Goal: Use online tool/utility: Utilize a website feature to perform a specific function

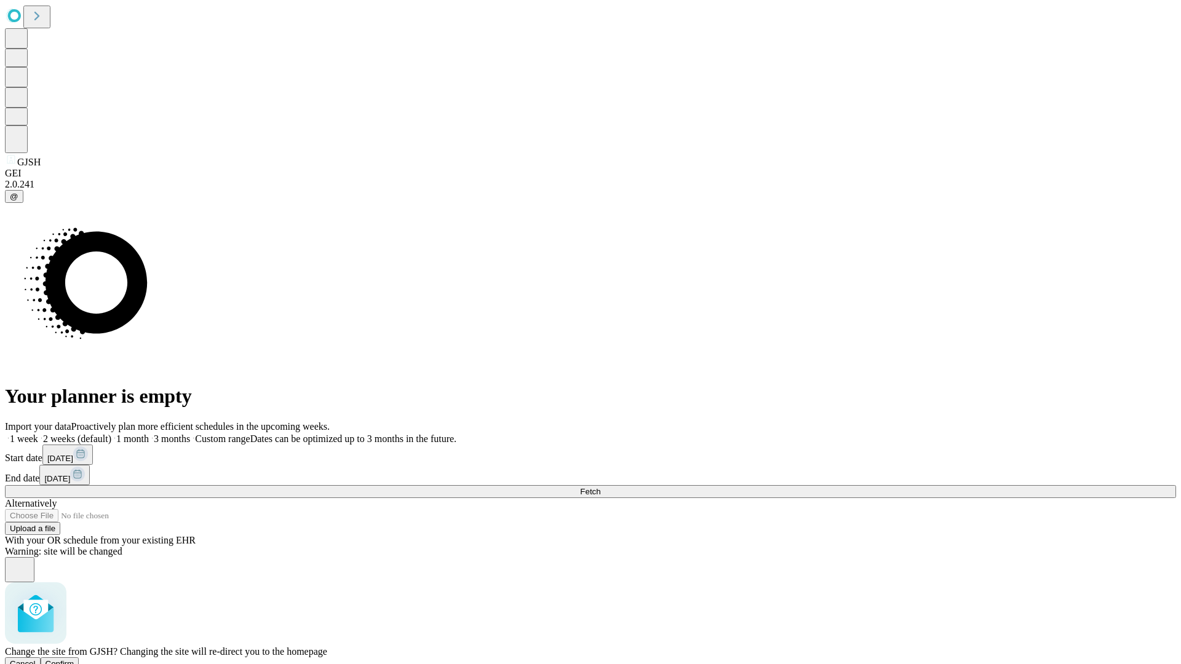
click at [74, 660] on span "Confirm" at bounding box center [60, 664] width 29 height 9
click at [111, 434] on label "2 weeks (default)" at bounding box center [74, 439] width 73 height 10
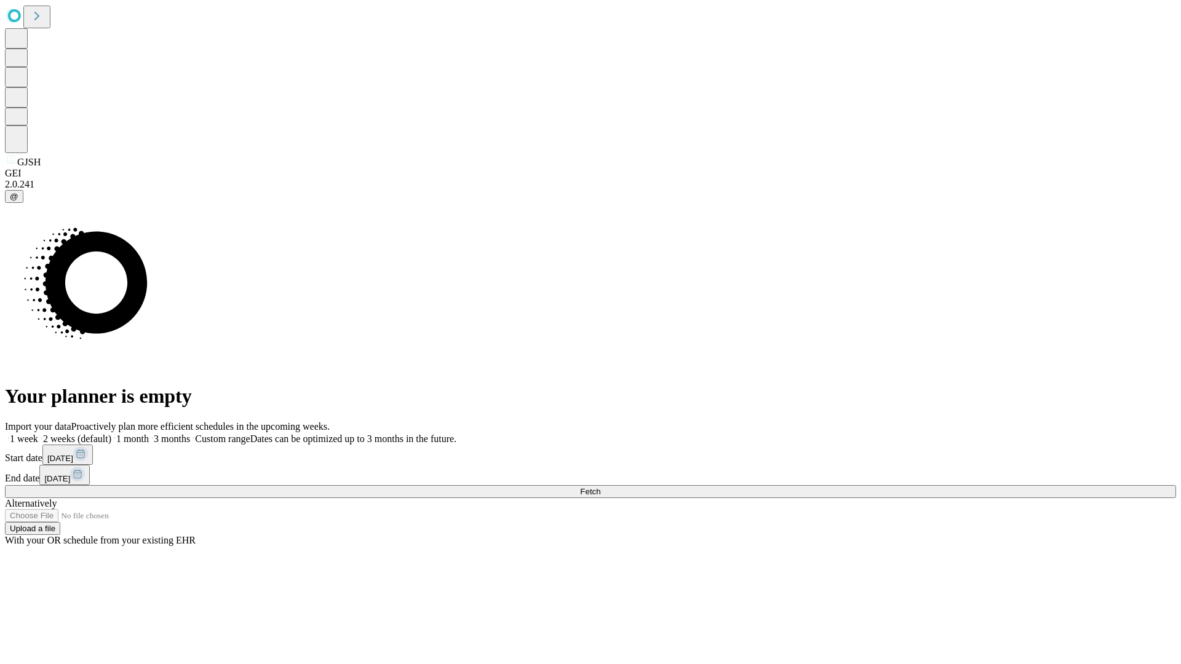
click at [600, 487] on span "Fetch" at bounding box center [590, 491] width 20 height 9
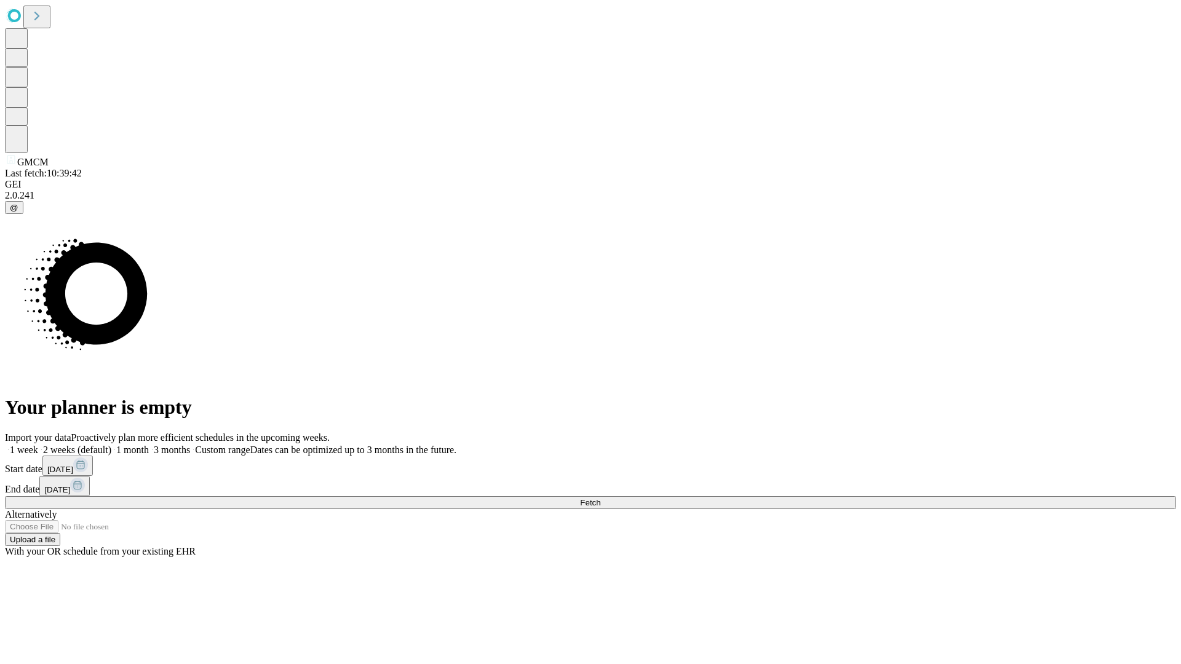
click at [111, 445] on label "2 weeks (default)" at bounding box center [74, 450] width 73 height 10
click at [600, 498] on span "Fetch" at bounding box center [590, 502] width 20 height 9
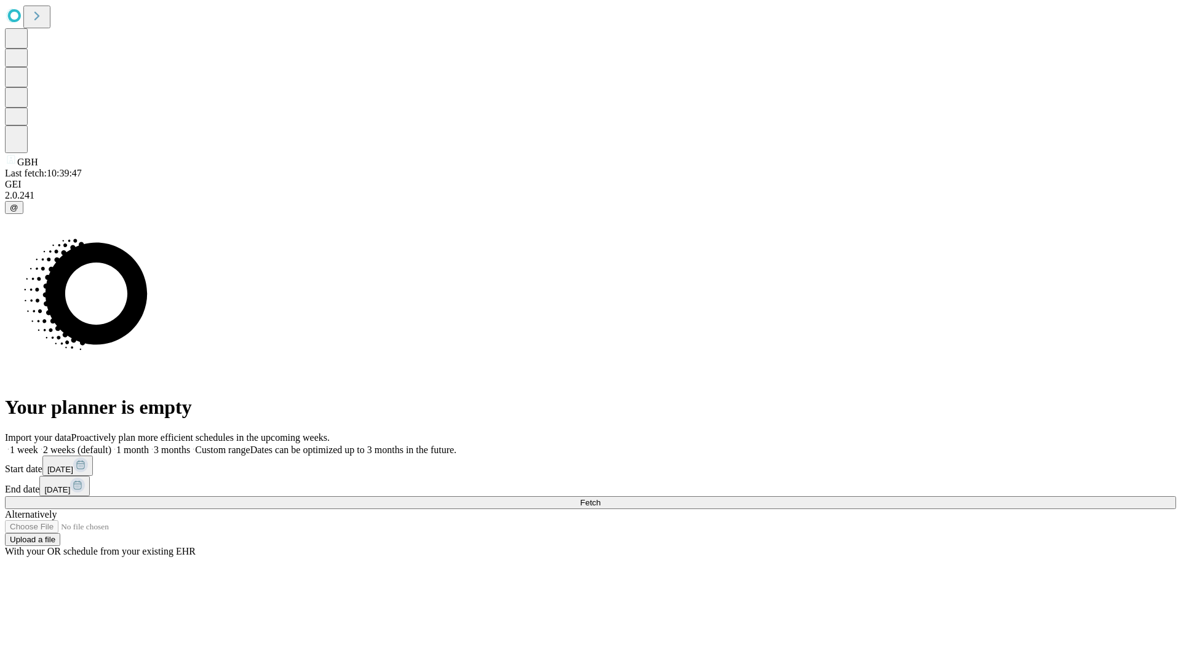
click at [111, 445] on label "2 weeks (default)" at bounding box center [74, 450] width 73 height 10
click at [600, 498] on span "Fetch" at bounding box center [590, 502] width 20 height 9
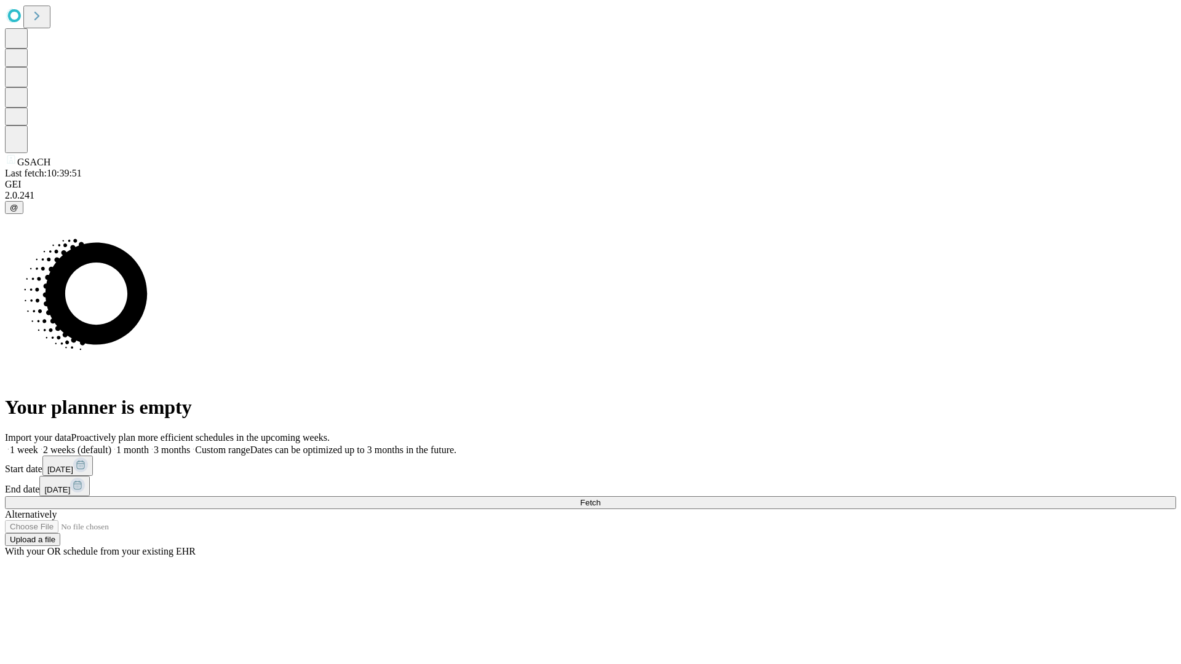
click at [600, 498] on span "Fetch" at bounding box center [590, 502] width 20 height 9
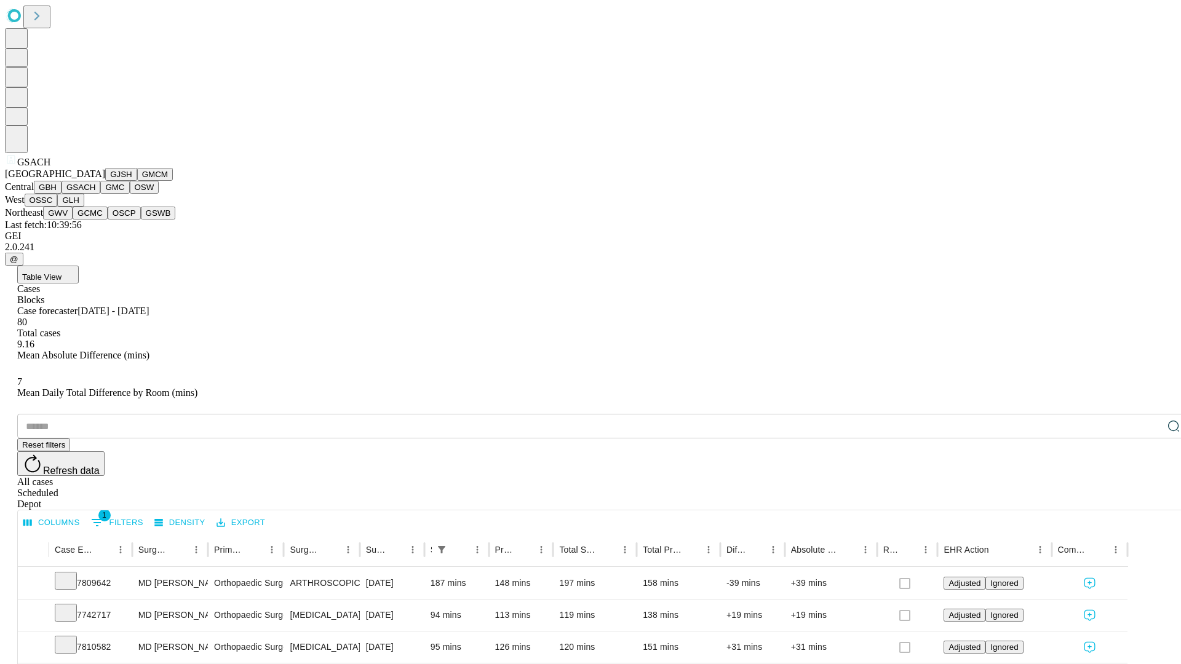
click at [100, 194] on button "GMC" at bounding box center [114, 187] width 29 height 13
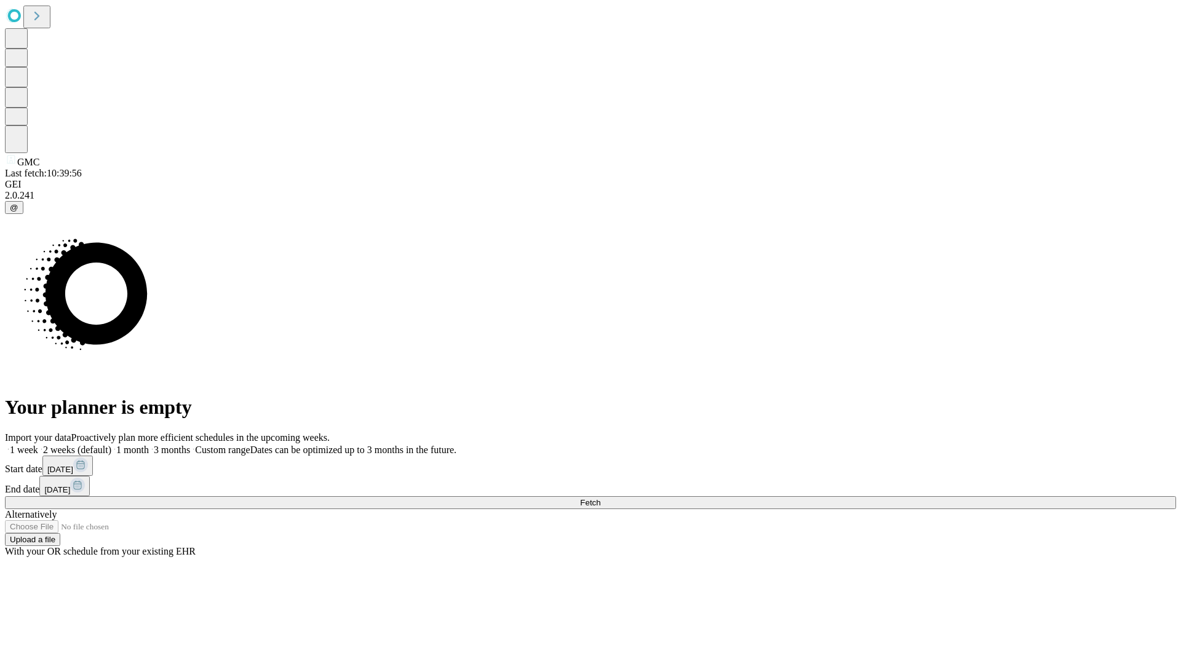
click at [111, 445] on label "2 weeks (default)" at bounding box center [74, 450] width 73 height 10
click at [600, 498] on span "Fetch" at bounding box center [590, 502] width 20 height 9
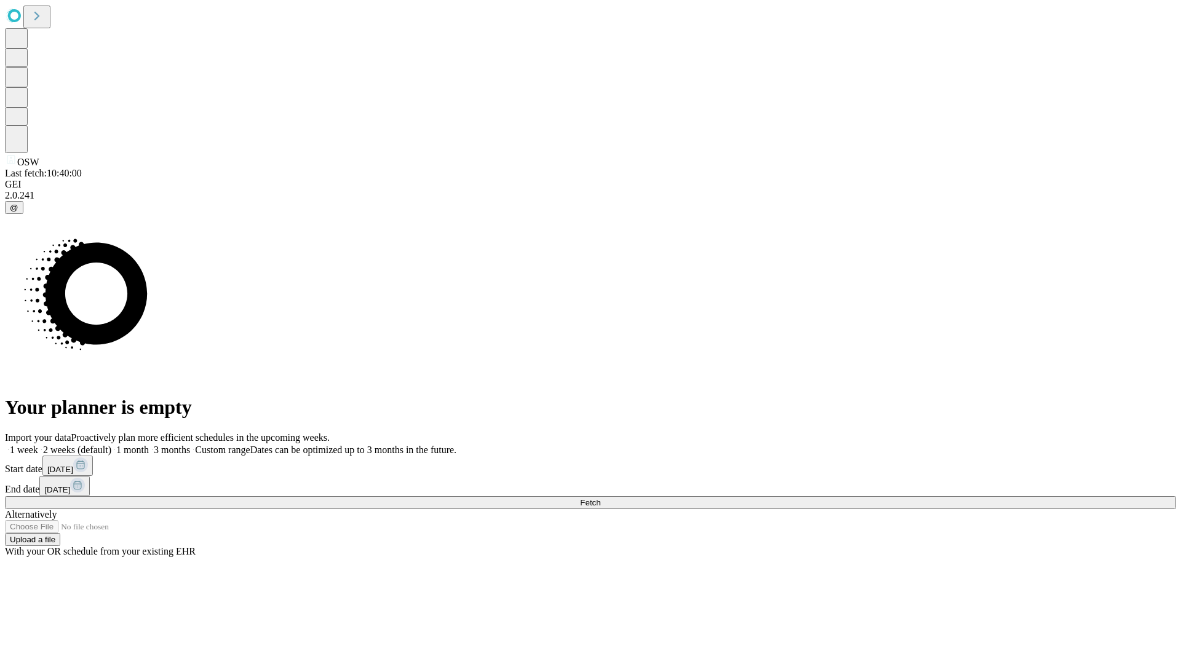
click at [111, 445] on label "2 weeks (default)" at bounding box center [74, 450] width 73 height 10
click at [600, 498] on span "Fetch" at bounding box center [590, 502] width 20 height 9
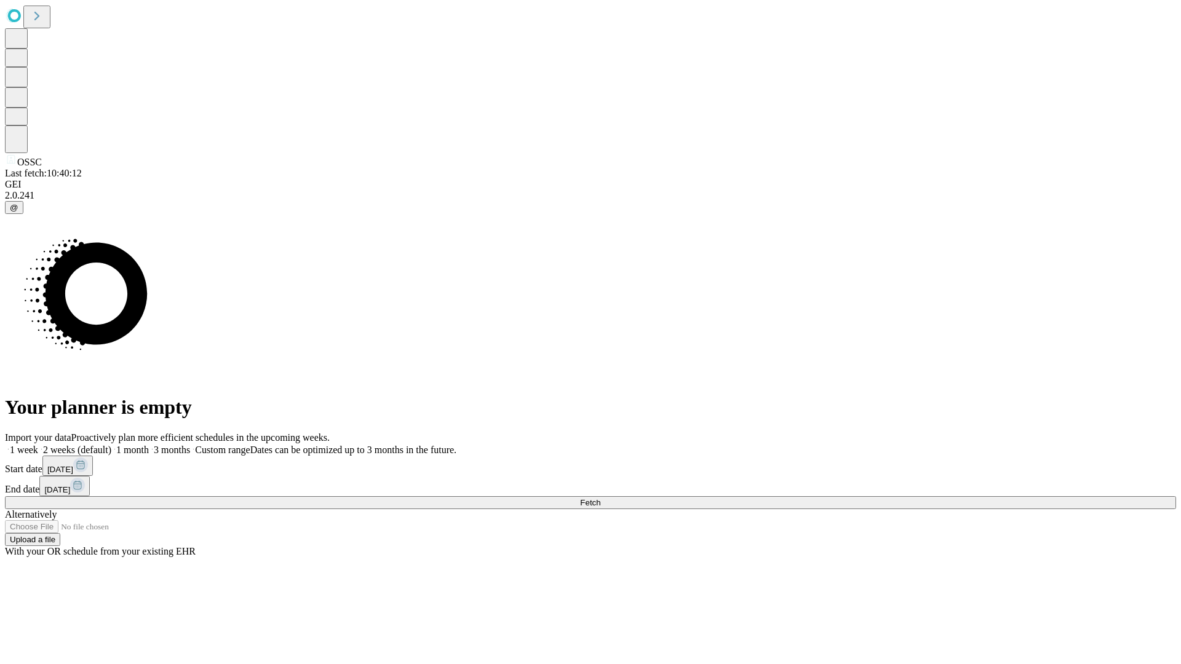
click at [111, 445] on label "2 weeks (default)" at bounding box center [74, 450] width 73 height 10
click at [600, 498] on span "Fetch" at bounding box center [590, 502] width 20 height 9
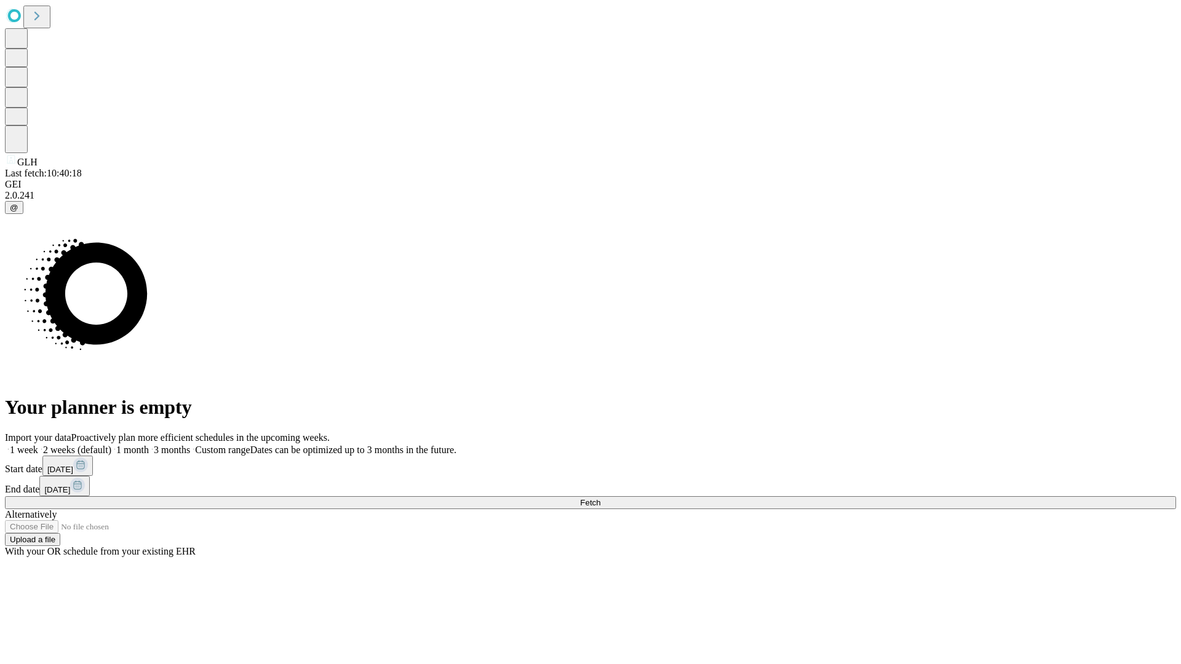
click at [111, 445] on label "2 weeks (default)" at bounding box center [74, 450] width 73 height 10
click at [600, 498] on span "Fetch" at bounding box center [590, 502] width 20 height 9
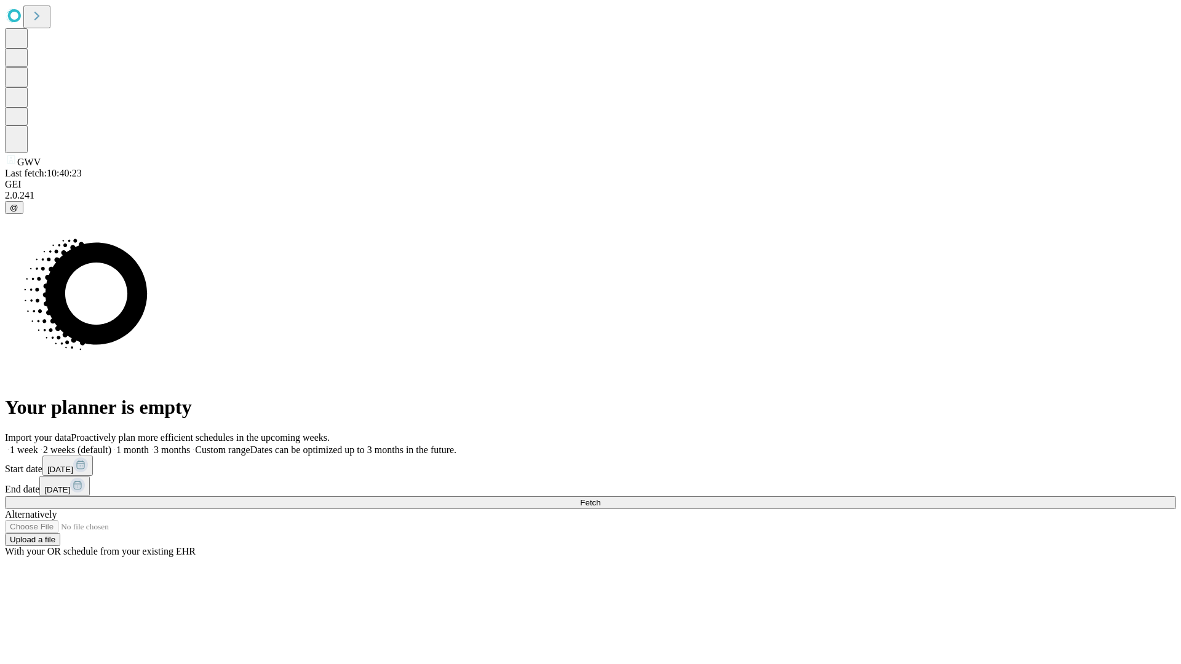
click at [600, 498] on span "Fetch" at bounding box center [590, 502] width 20 height 9
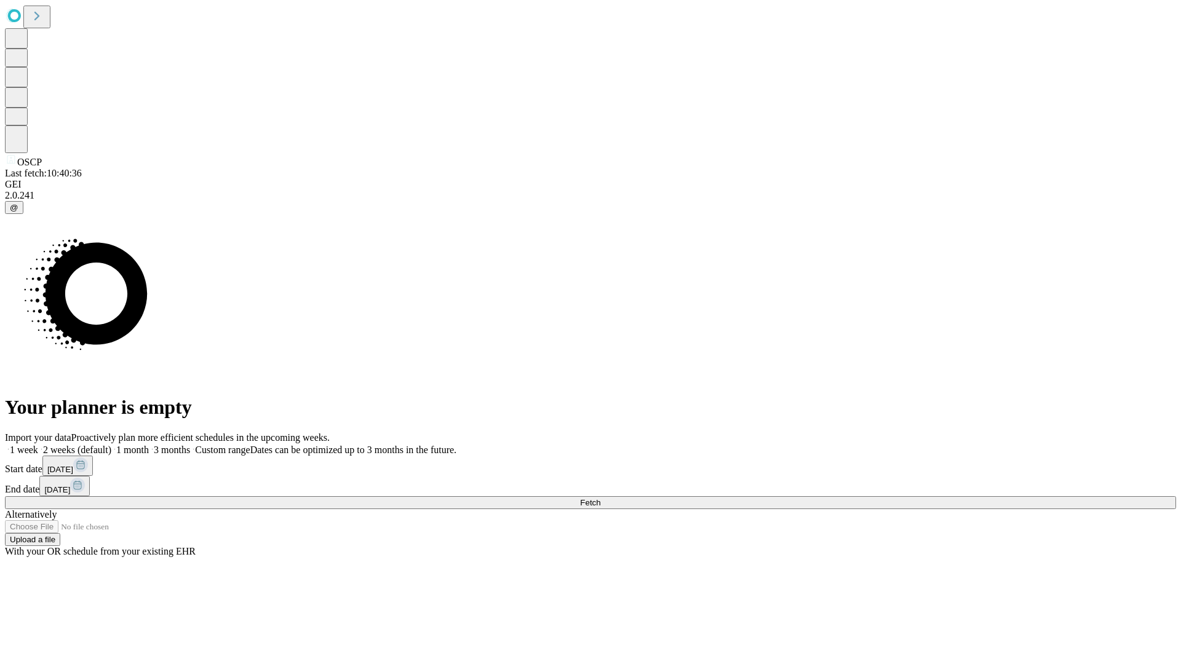
click at [600, 498] on span "Fetch" at bounding box center [590, 502] width 20 height 9
